Goal: Find specific page/section: Find specific page/section

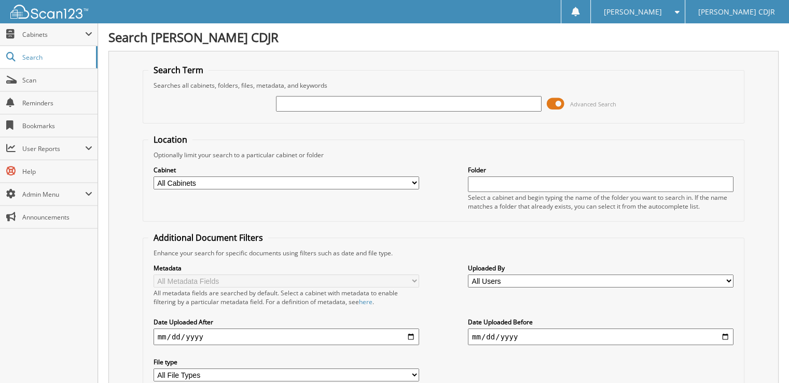
click at [375, 103] on input "text" at bounding box center [409, 104] width 266 height 16
type input "101697"
drag, startPoint x: 326, startPoint y: 104, endPoint x: 118, endPoint y: 127, distance: 209.4
click at [118, 127] on div "Search Term Searches all cabinets, folders, files, metadata, and keywords 10169…" at bounding box center [443, 245] width 671 height 389
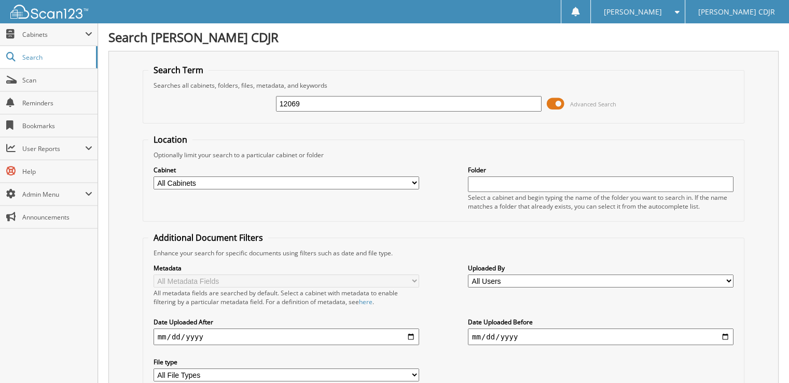
type input "12069"
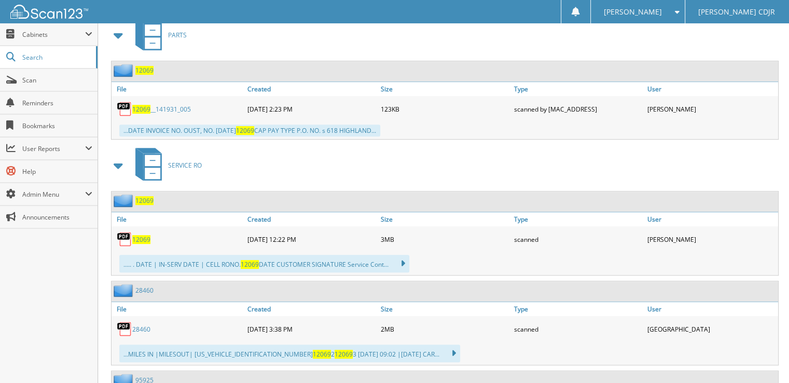
scroll to position [467, 0]
click at [141, 235] on span "12069" at bounding box center [141, 239] width 18 height 9
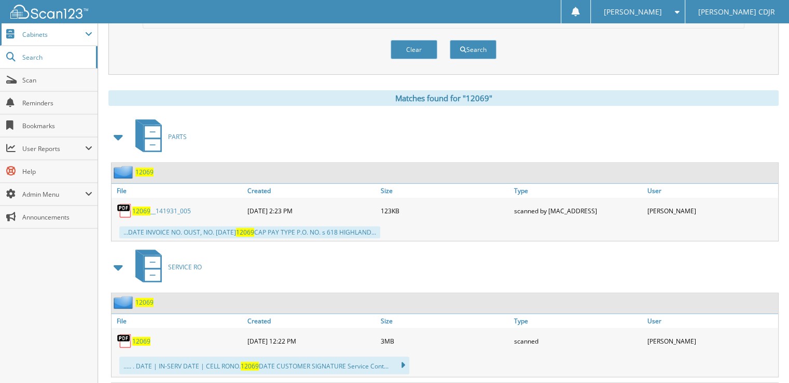
scroll to position [311, 0]
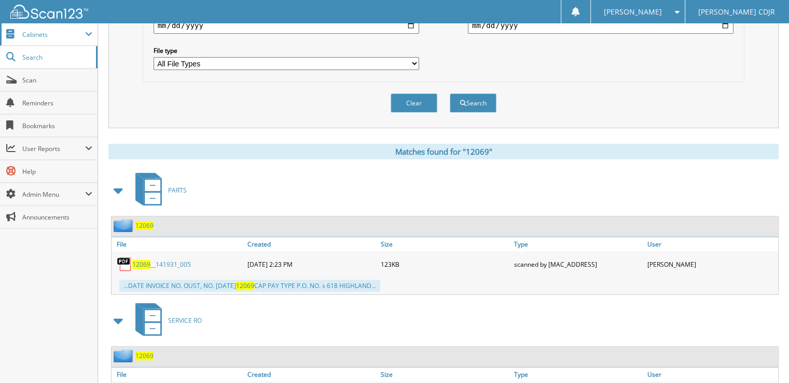
click at [42, 30] on span "Cabinets" at bounding box center [49, 34] width 98 height 22
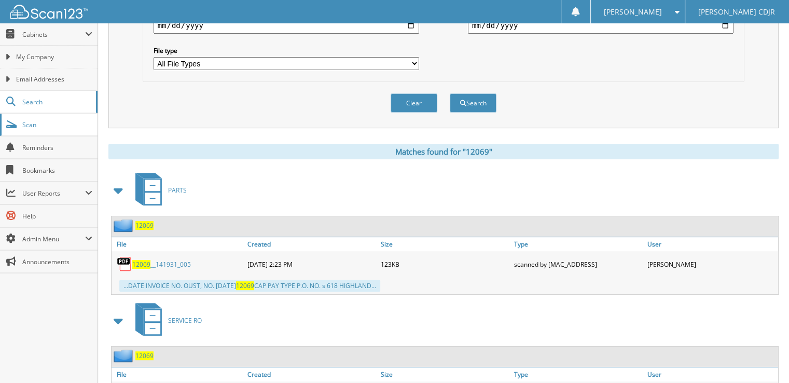
click at [40, 120] on span "Scan" at bounding box center [57, 124] width 70 height 9
